Goal: Information Seeking & Learning: Understand process/instructions

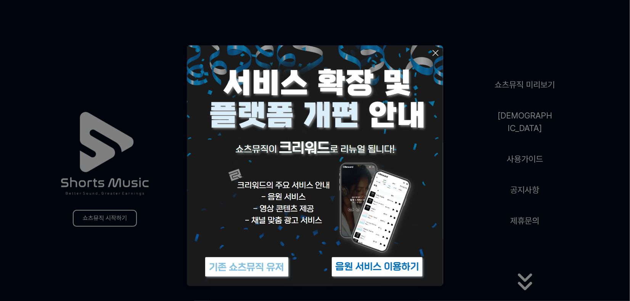
click at [393, 271] on img at bounding box center [377, 267] width 95 height 29
click at [435, 53] on icon at bounding box center [435, 52] width 5 height 5
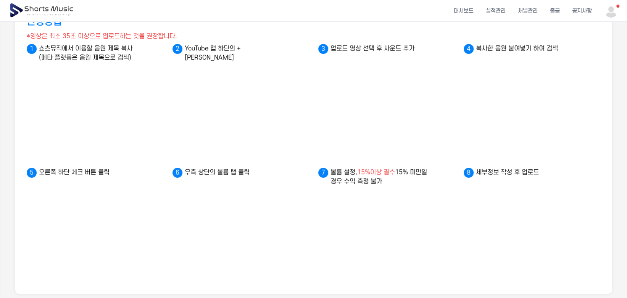
scroll to position [20, 0]
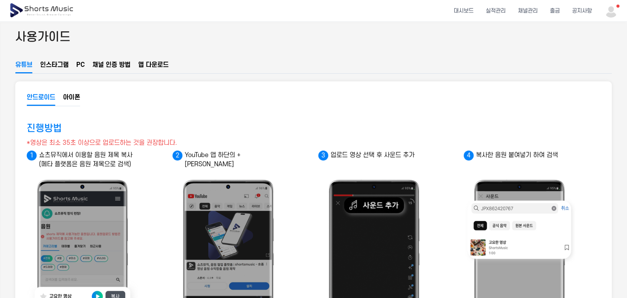
click at [101, 64] on button "채널 인증 방법" at bounding box center [111, 66] width 38 height 13
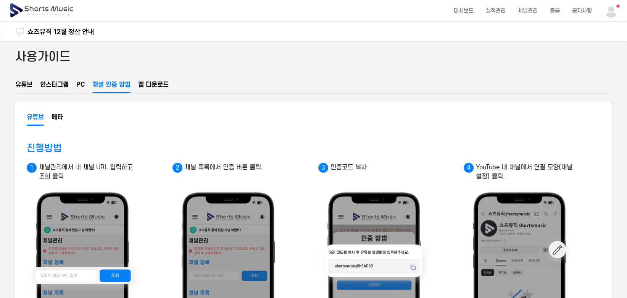
scroll to position [0, 0]
click at [80, 85] on button "PC" at bounding box center [80, 86] width 8 height 13
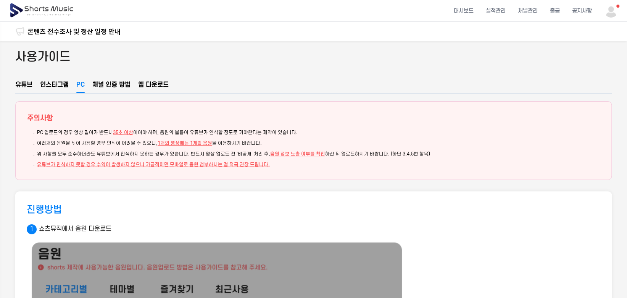
click at [108, 82] on button "채널 인증 방법" at bounding box center [111, 86] width 38 height 13
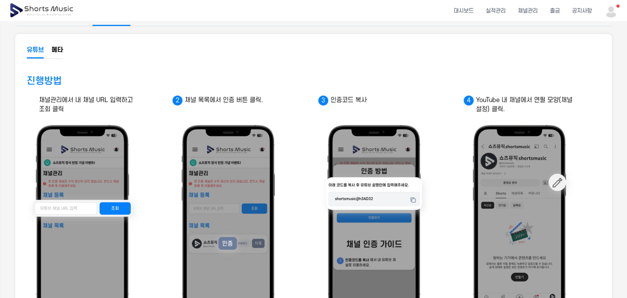
scroll to position [85, 0]
